Goal: Communication & Community: Answer question/provide support

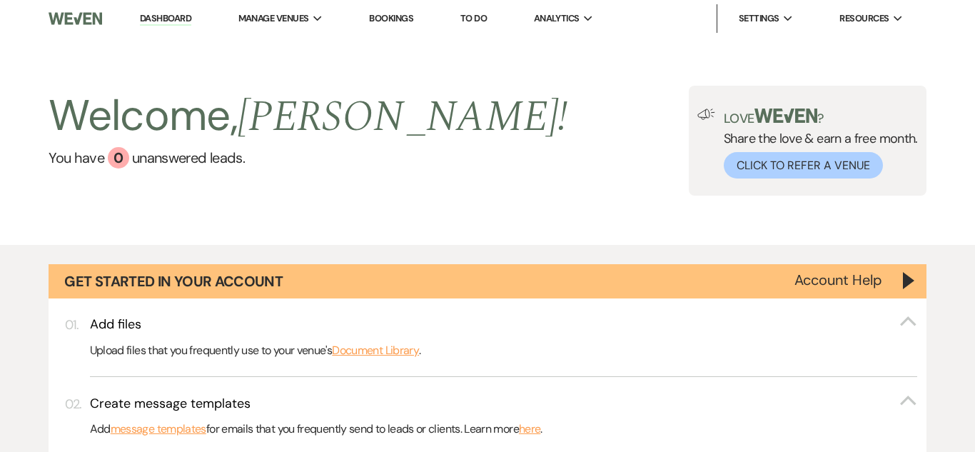
click at [173, 19] on link "Dashboard" at bounding box center [165, 19] width 51 height 14
click at [399, 21] on link "Bookings" at bounding box center [391, 18] width 44 height 12
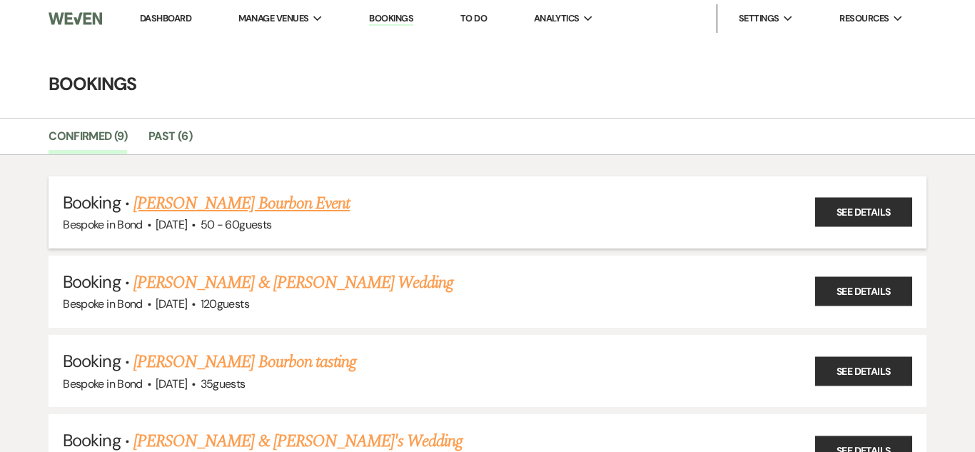
click at [261, 207] on link "[PERSON_NAME] Bourbon Event" at bounding box center [241, 204] width 216 height 26
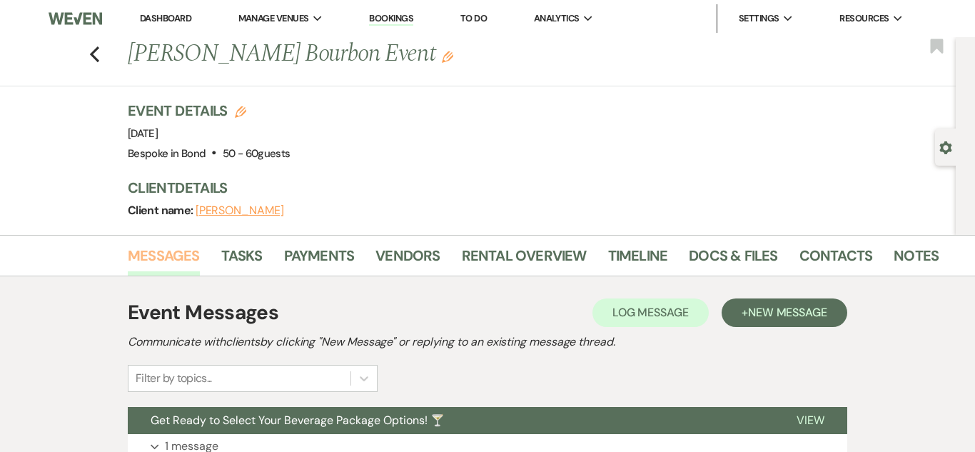
click at [184, 261] on link "Messages" at bounding box center [164, 259] width 72 height 31
click at [707, 253] on link "Docs & Files" at bounding box center [733, 259] width 88 height 31
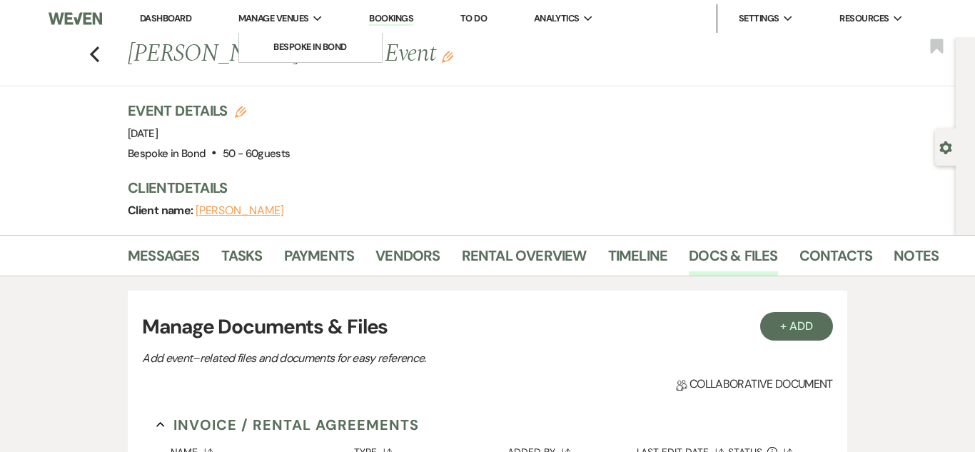
click at [295, 21] on span "Manage Venues" at bounding box center [273, 18] width 71 height 14
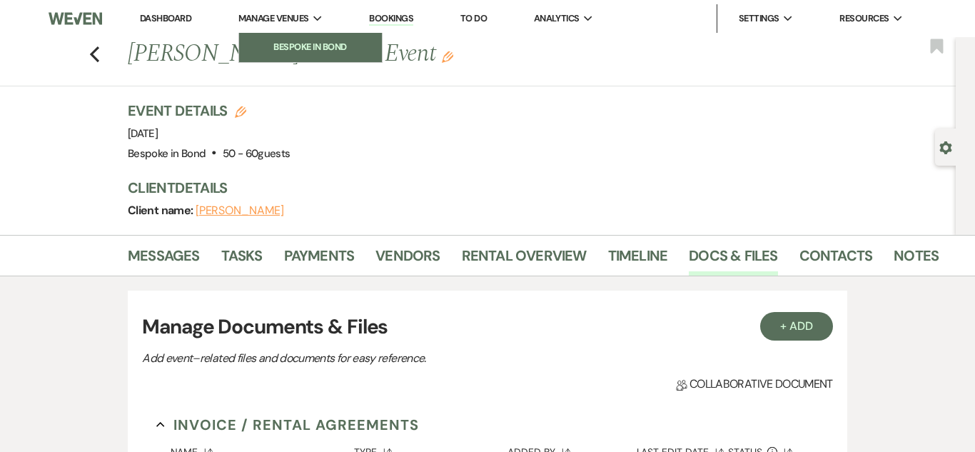
click at [301, 42] on li "Bespoke in Bond" at bounding box center [310, 47] width 128 height 14
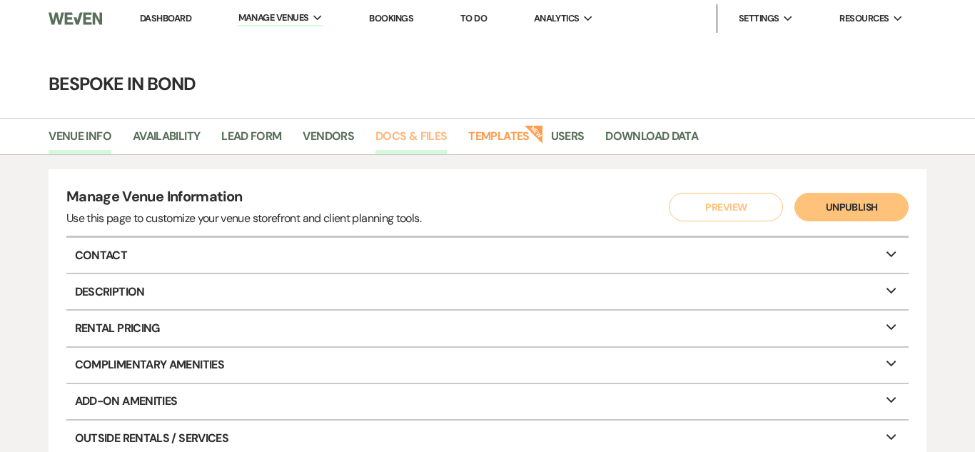
click at [438, 141] on link "Docs & Files" at bounding box center [410, 140] width 71 height 27
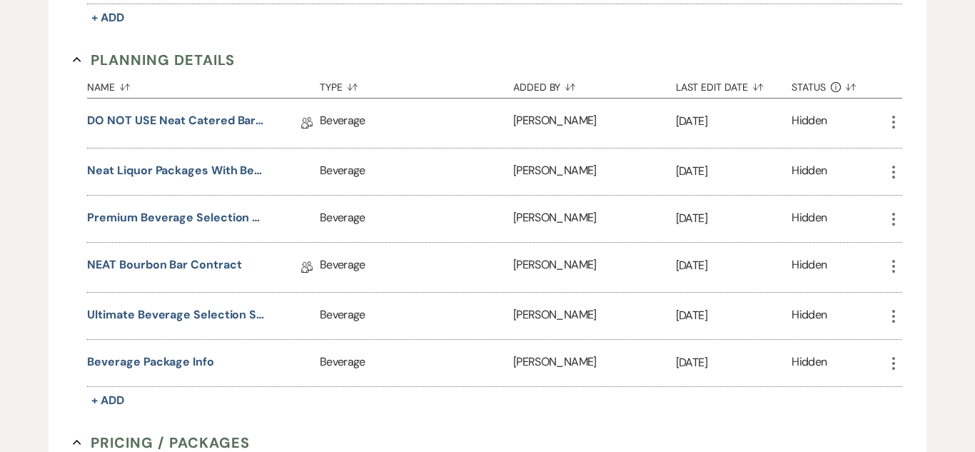
scroll to position [804, 0]
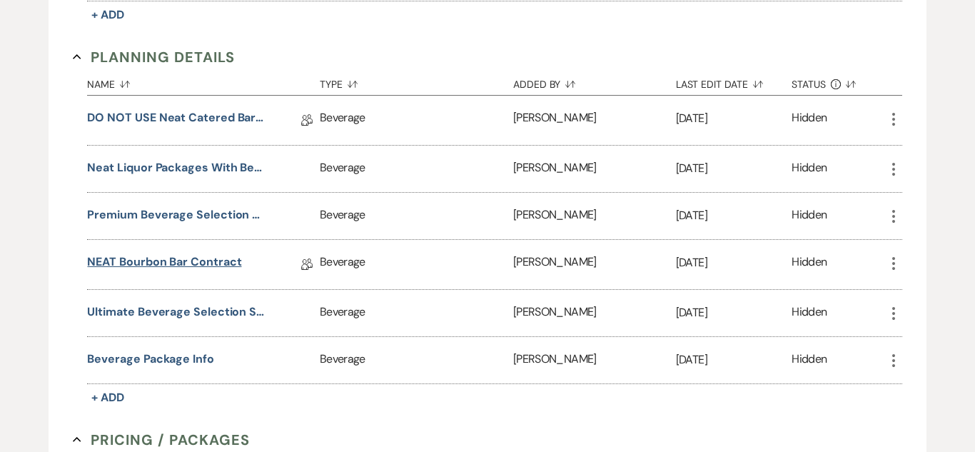
click at [213, 263] on link "NEAT Bourbon Bar Contract" at bounding box center [164, 264] width 154 height 22
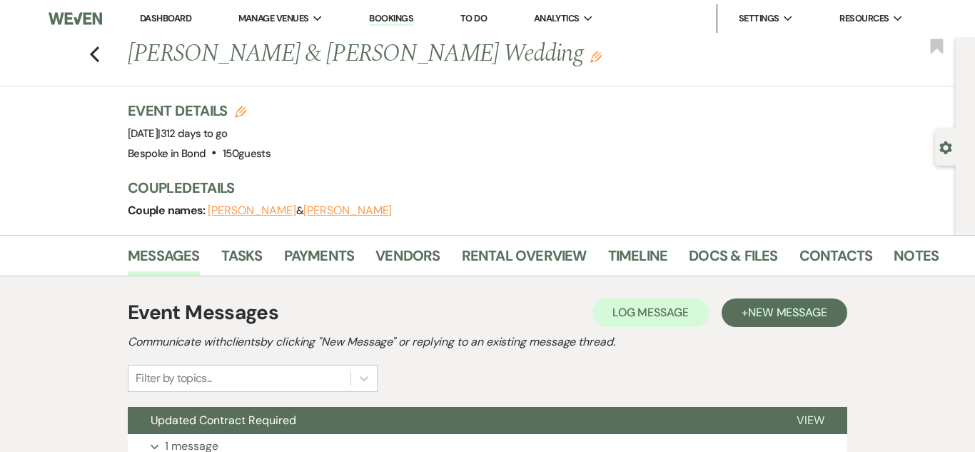
click at [396, 16] on link "Bookings" at bounding box center [391, 19] width 44 height 14
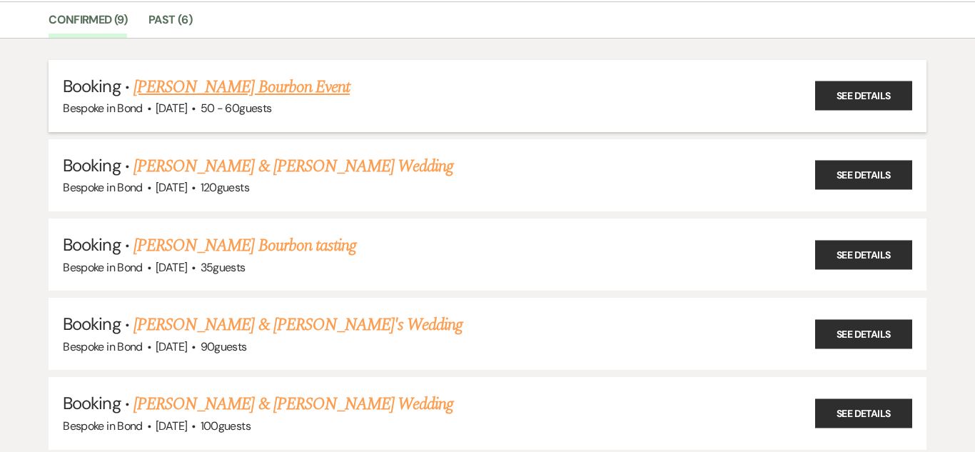
scroll to position [116, 0]
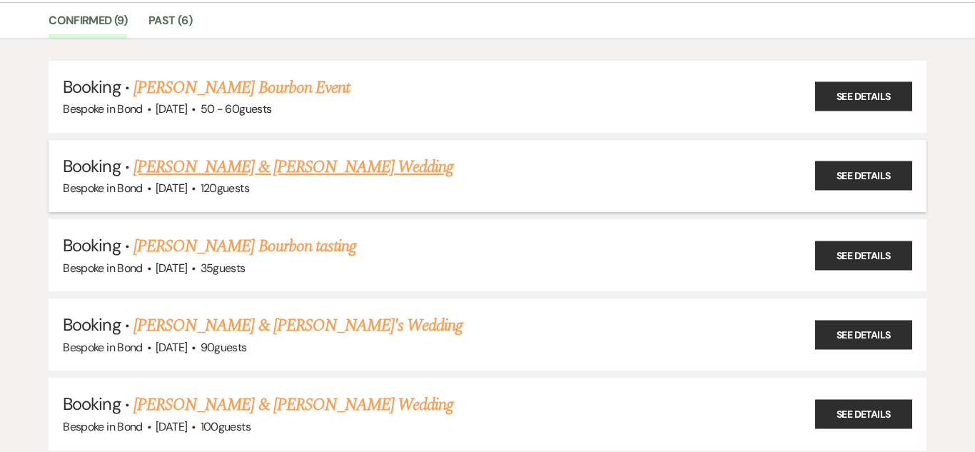
click at [271, 173] on link "[PERSON_NAME] & [PERSON_NAME] Wedding" at bounding box center [293, 167] width 320 height 26
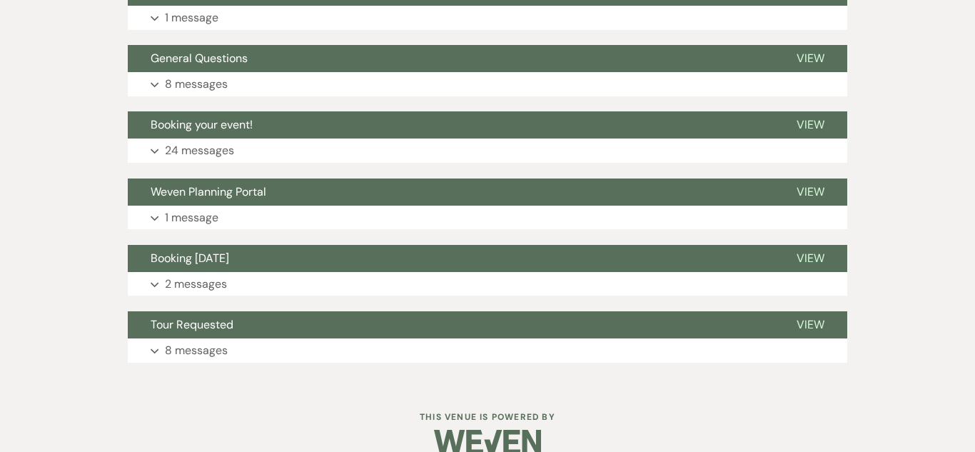
scroll to position [1137, 0]
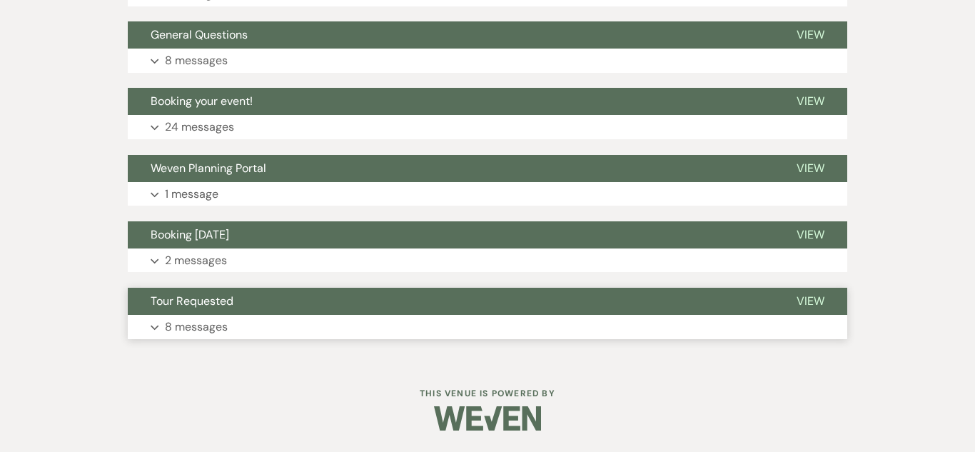
click at [203, 330] on p "8 messages" at bounding box center [196, 327] width 63 height 19
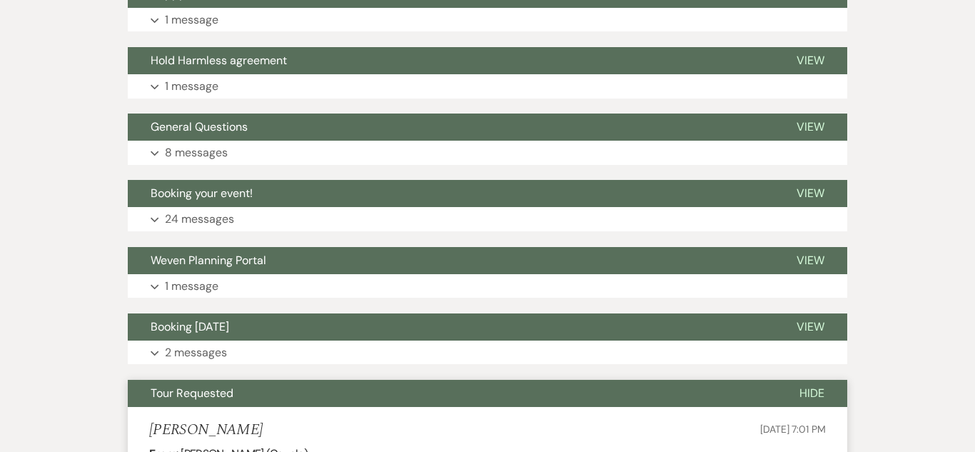
scroll to position [1041, 0]
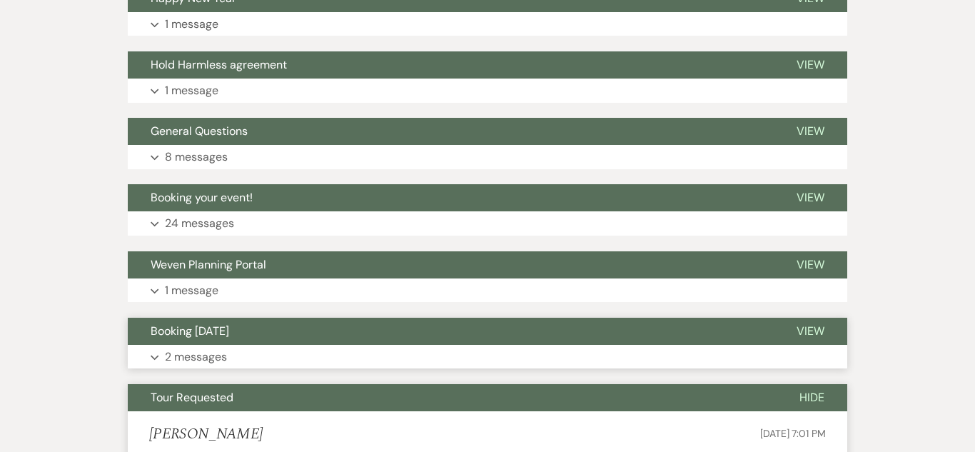
click at [208, 367] on button "Expand 2 messages" at bounding box center [487, 357] width 719 height 24
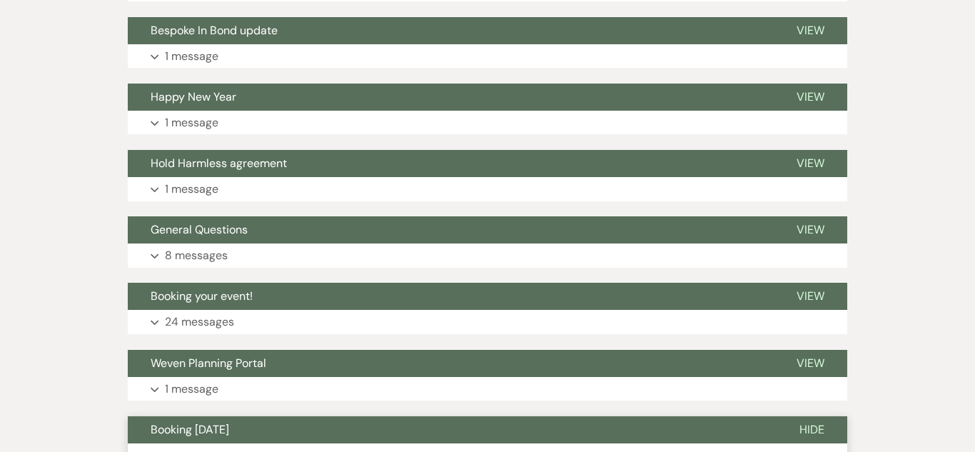
scroll to position [968, 0]
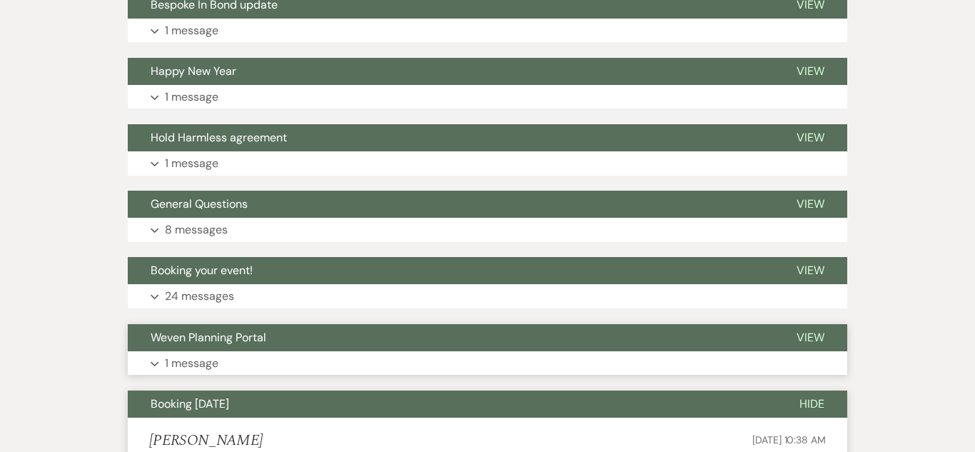
click at [221, 365] on button "Expand 1 message" at bounding box center [487, 363] width 719 height 24
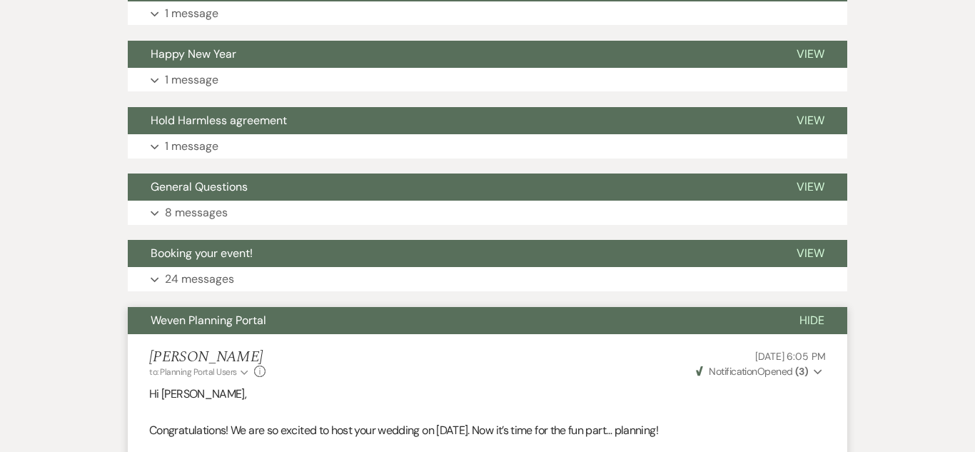
scroll to position [967, 0]
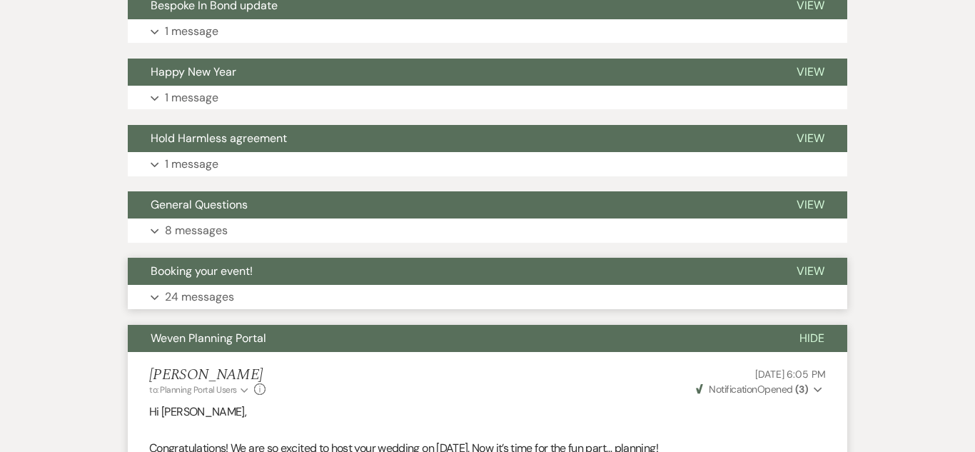
click at [291, 304] on button "Expand 24 messages" at bounding box center [487, 297] width 719 height 24
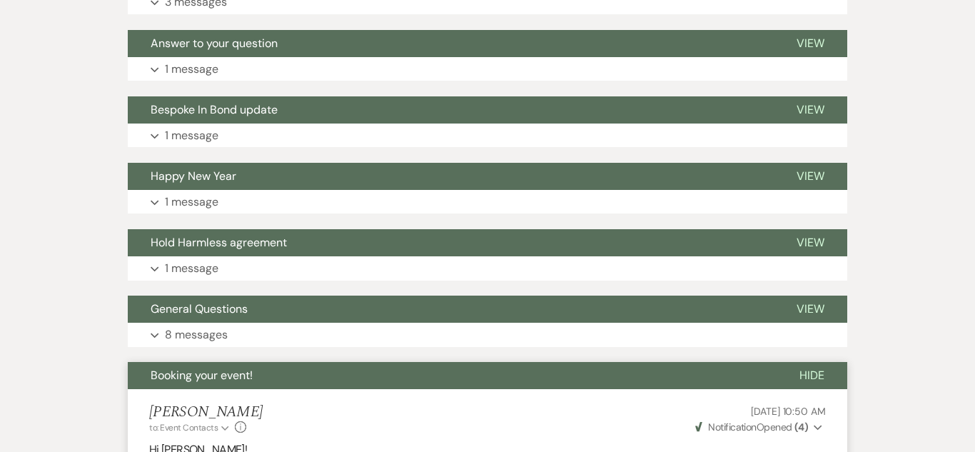
scroll to position [886, 0]
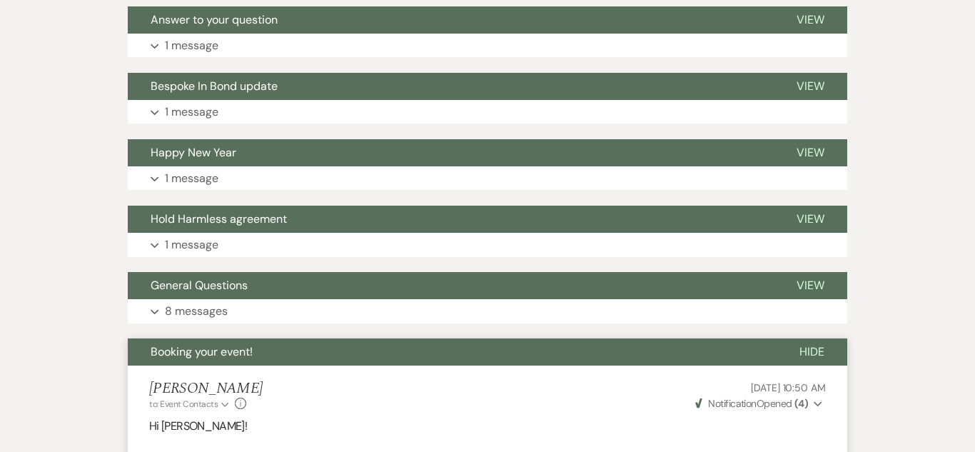
click at [291, 304] on button "Expand 8 messages" at bounding box center [487, 311] width 719 height 24
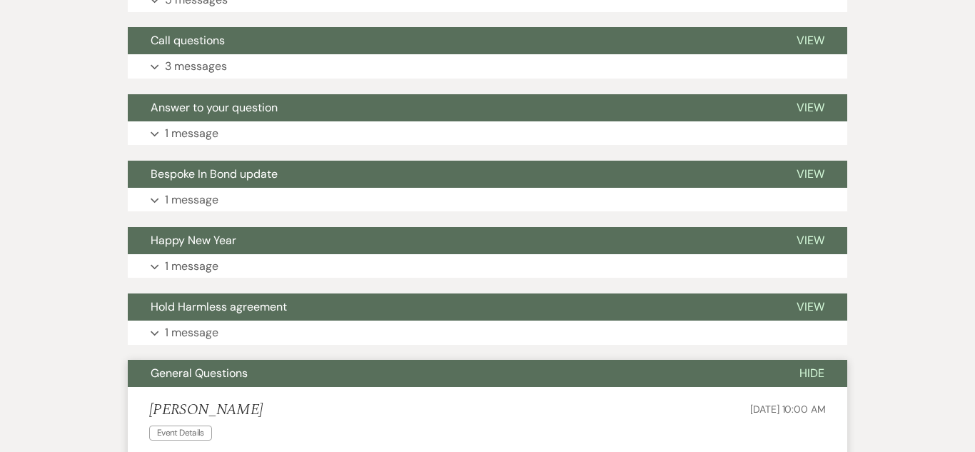
scroll to position [798, 0]
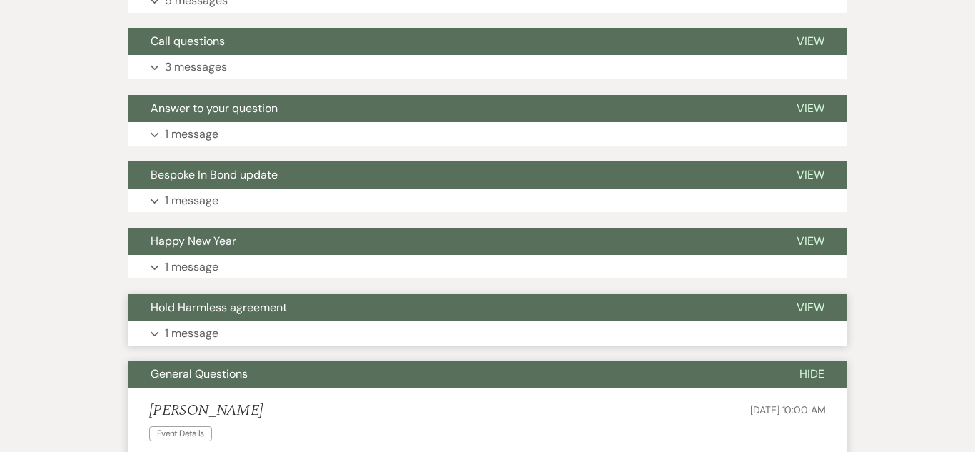
click at [303, 327] on button "Expand 1 message" at bounding box center [487, 333] width 719 height 24
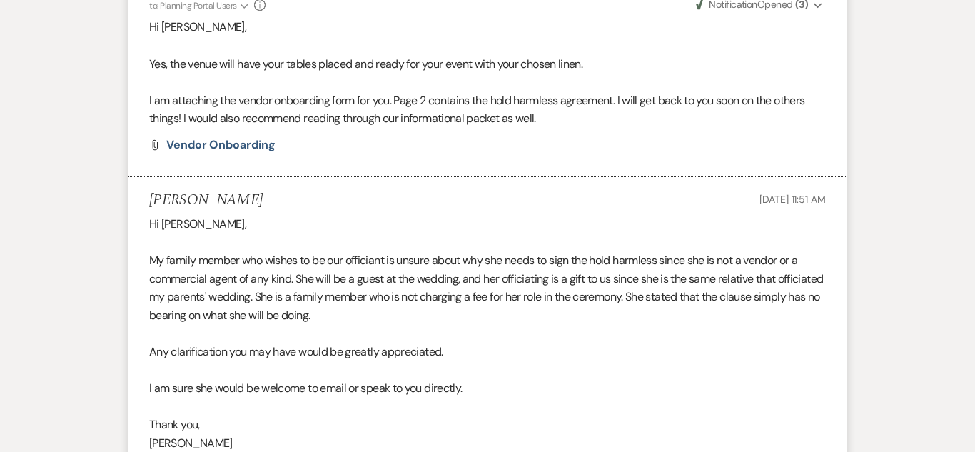
click at [303, 327] on p at bounding box center [487, 333] width 677 height 19
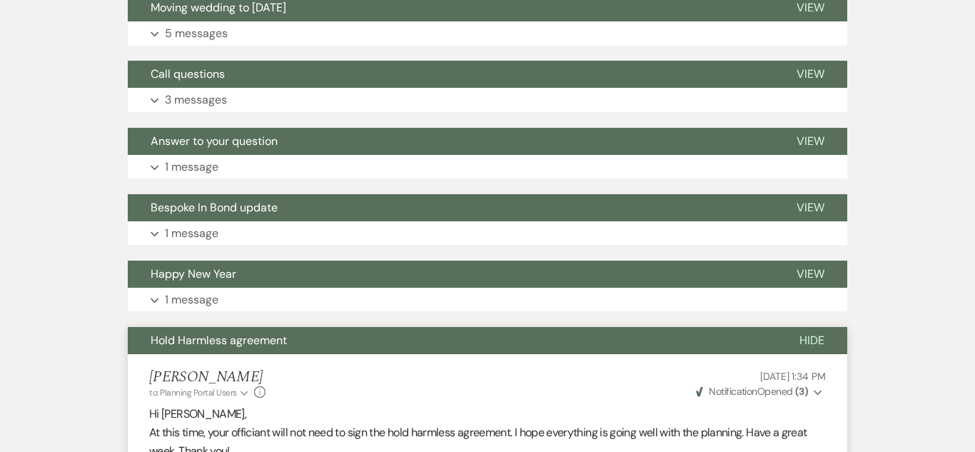
scroll to position [762, 0]
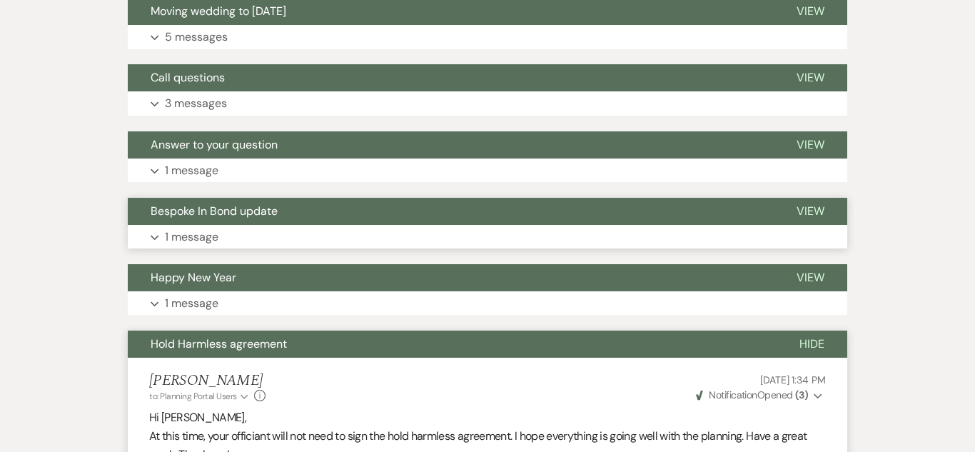
click at [279, 239] on button "Expand 1 message" at bounding box center [487, 237] width 719 height 24
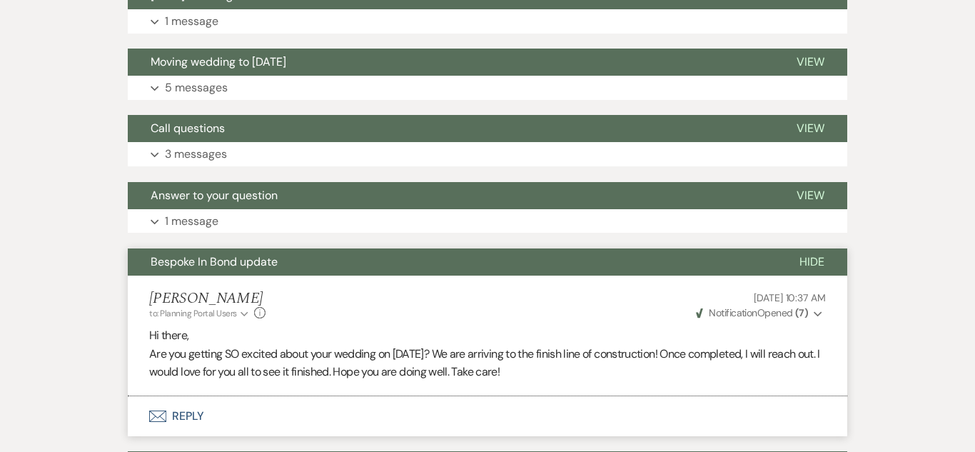
scroll to position [710, 0]
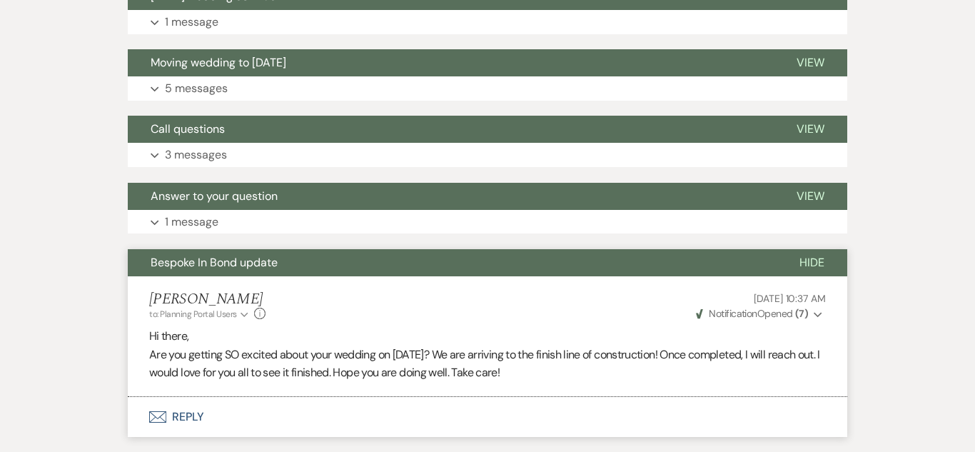
click at [278, 232] on button "Expand 1 message" at bounding box center [487, 222] width 719 height 24
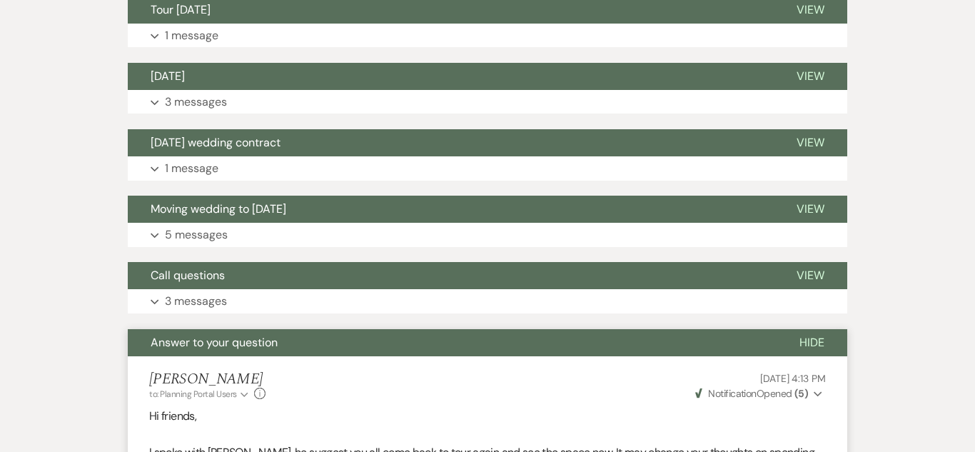
scroll to position [560, 0]
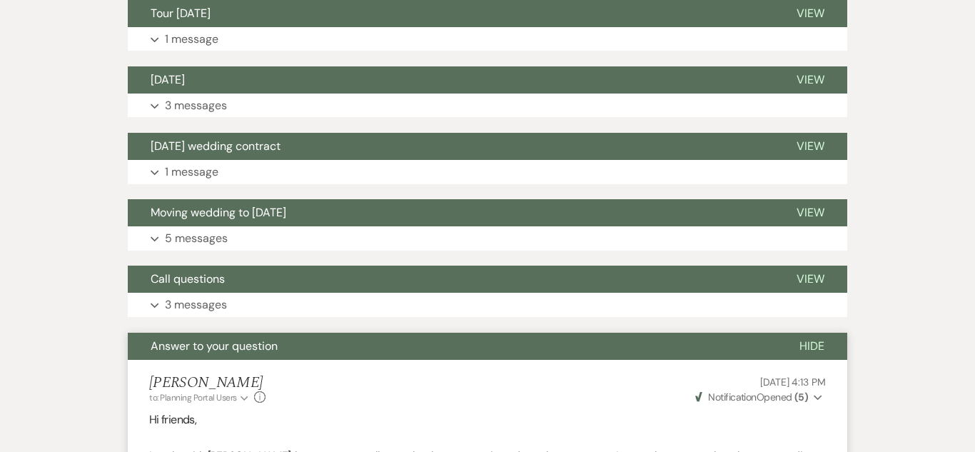
click at [278, 232] on button "Expand 5 messages" at bounding box center [487, 238] width 719 height 24
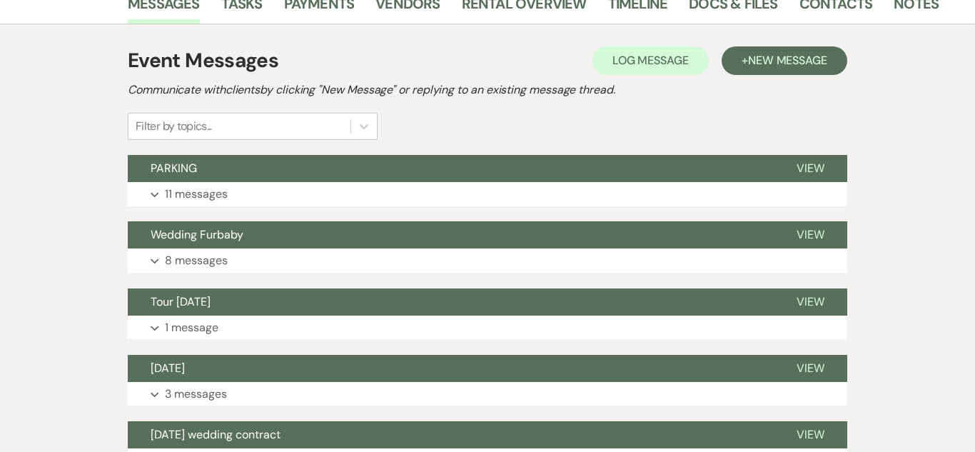
scroll to position [273, 0]
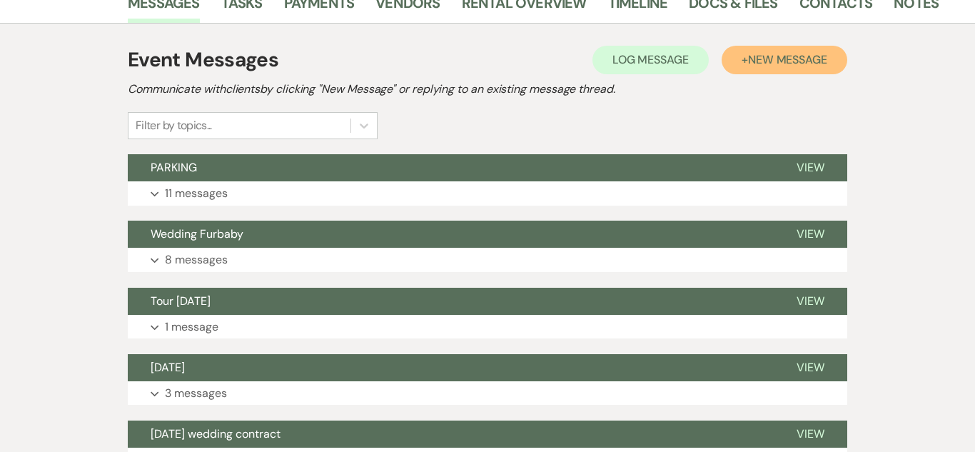
click at [793, 62] on span "New Message" at bounding box center [787, 59] width 79 height 15
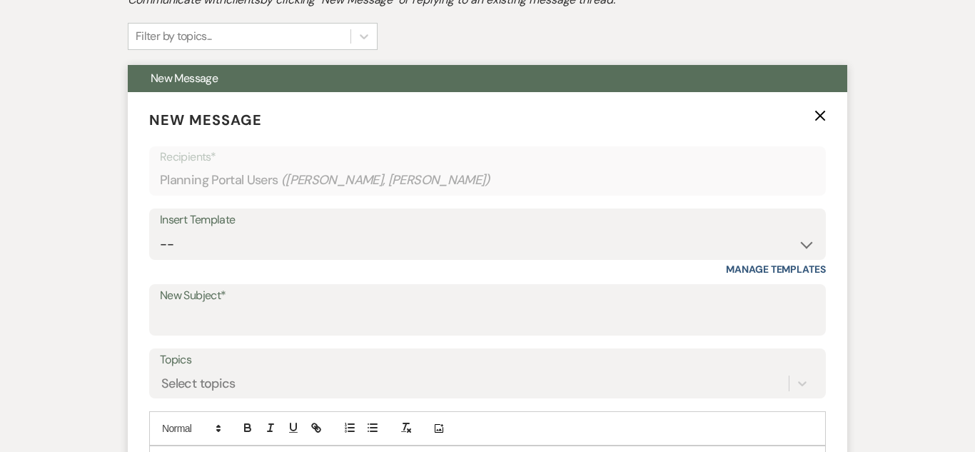
scroll to position [385, 0]
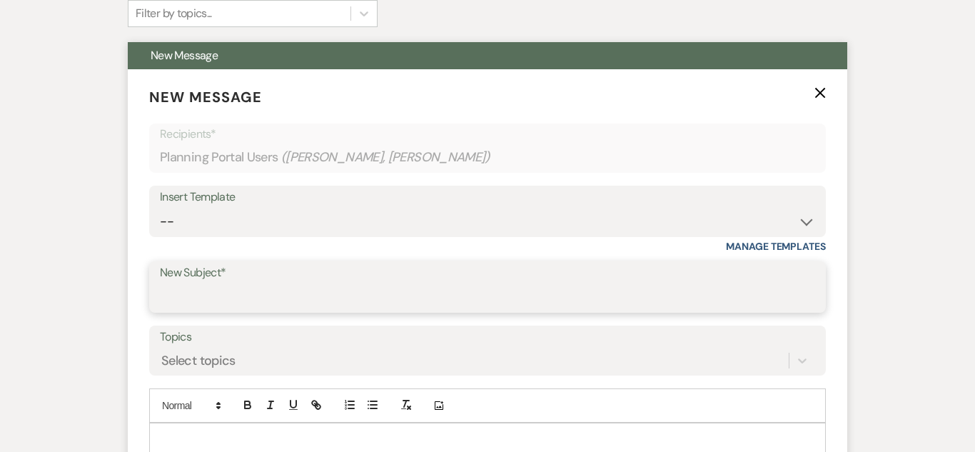
click at [328, 284] on input "New Subject*" at bounding box center [487, 297] width 655 height 28
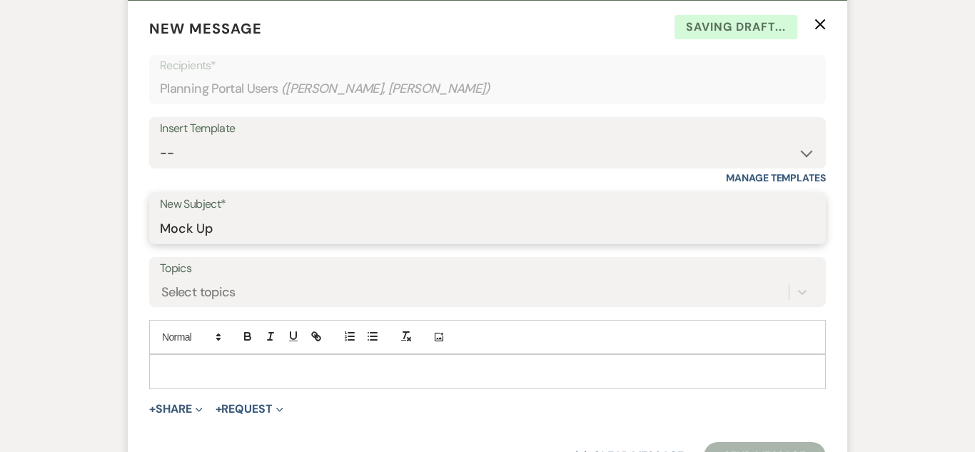
scroll to position [454, 0]
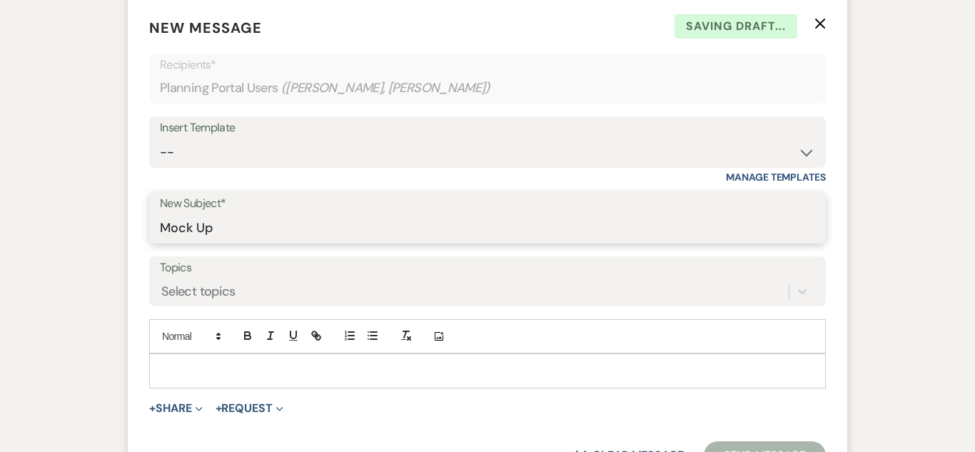
type input "Mock Up"
click at [364, 368] on p at bounding box center [488, 371] width 654 height 16
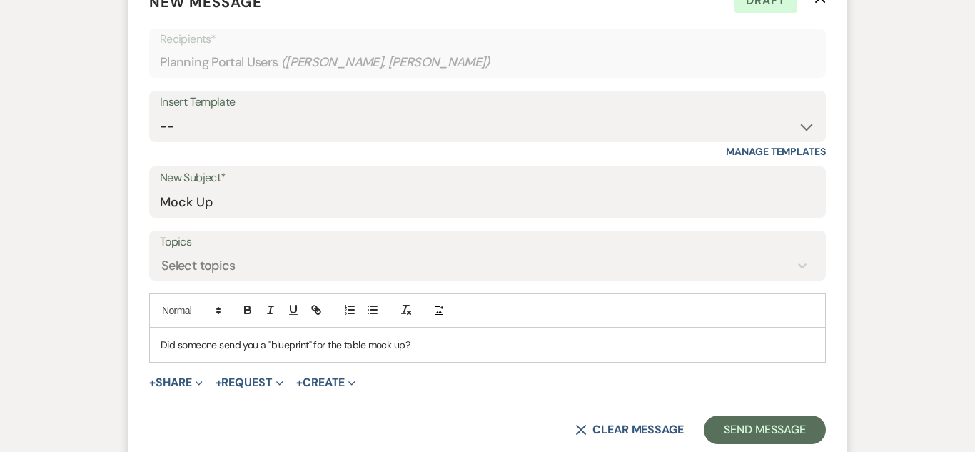
scroll to position [481, 0]
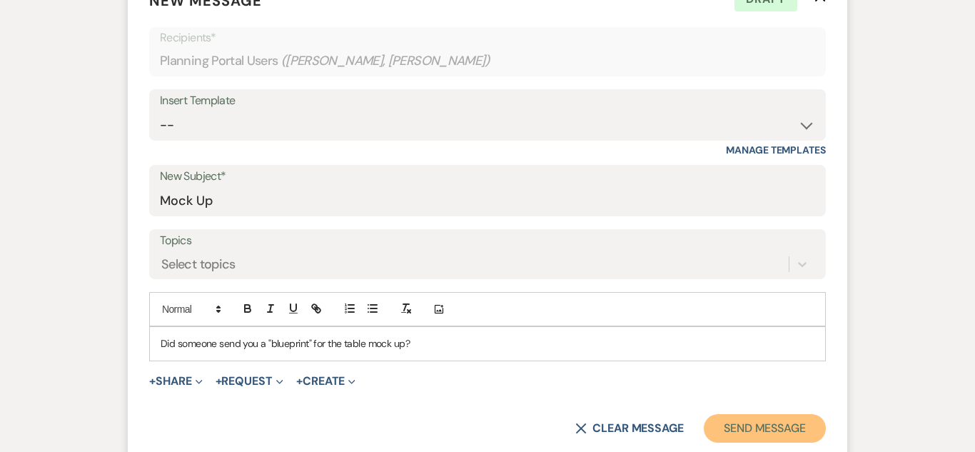
click at [749, 420] on button "Send Message" at bounding box center [765, 428] width 122 height 29
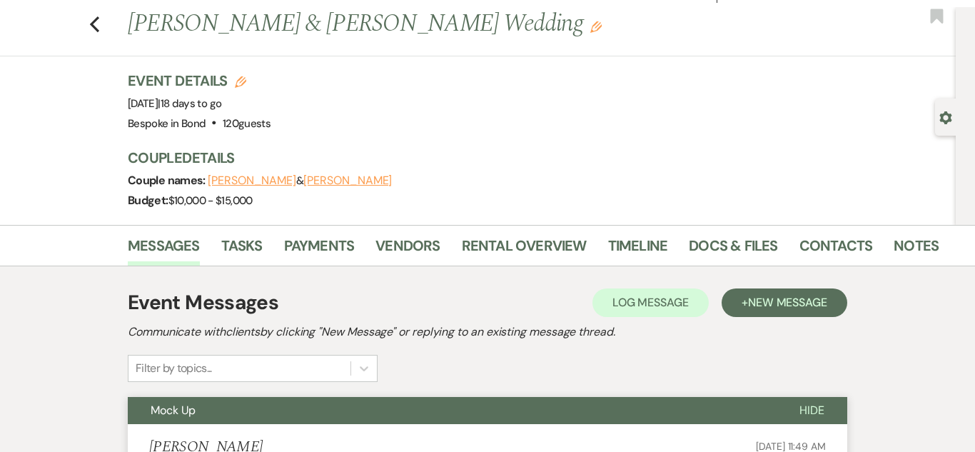
scroll to position [0, 0]
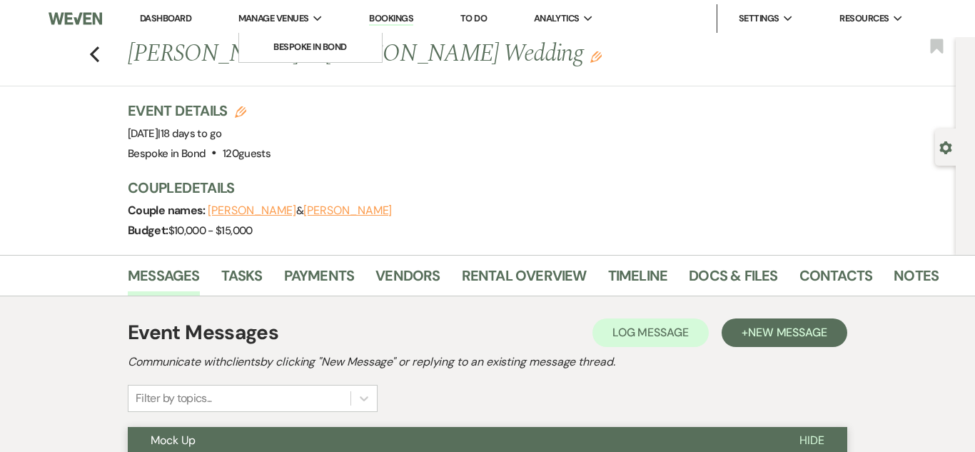
click at [303, 19] on span "Manage Venues" at bounding box center [273, 18] width 71 height 14
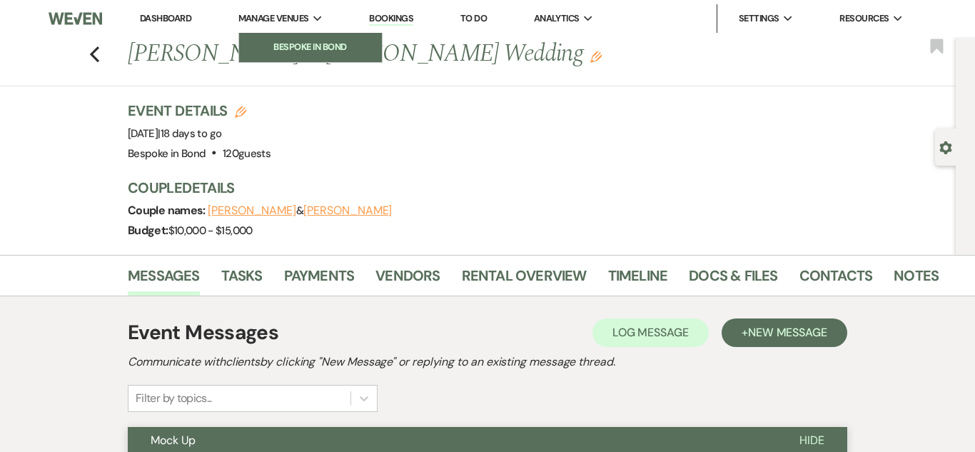
click at [307, 42] on li "Bespoke in Bond" at bounding box center [310, 47] width 128 height 14
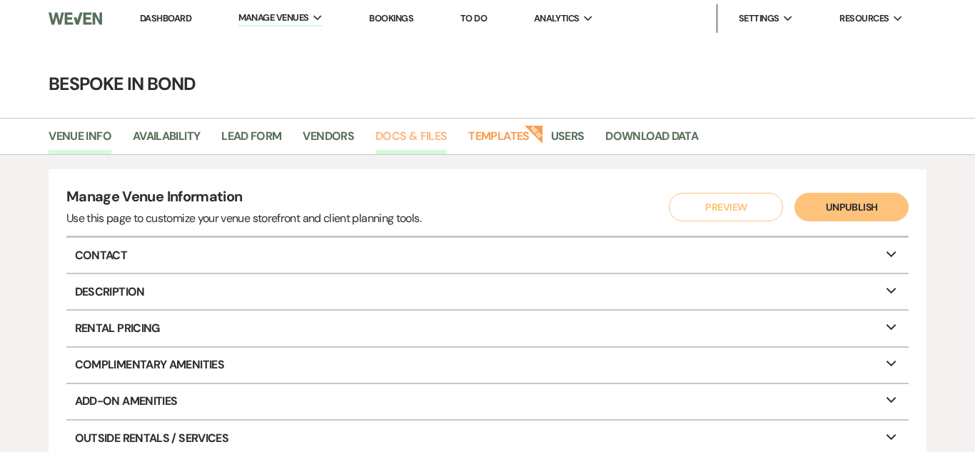
click at [422, 134] on link "Docs & Files" at bounding box center [410, 140] width 71 height 27
